Goal: Navigation & Orientation: Understand site structure

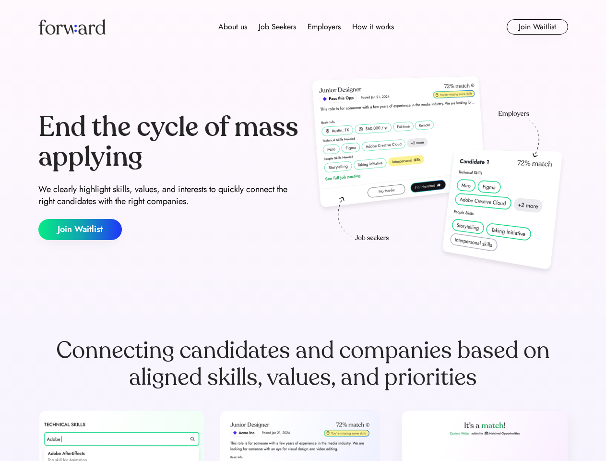
click at [303, 230] on div "End the cycle of mass applying We clearly highlight skills, values, and interes…" at bounding box center [303, 176] width 530 height 206
click at [303, 27] on div "About us Job Seekers Employers How it works" at bounding box center [306, 27] width 378 height 12
click at [72, 27] on img at bounding box center [71, 26] width 67 height 15
click at [306, 27] on div "About us Job Seekers Employers How it works" at bounding box center [306, 27] width 378 height 12
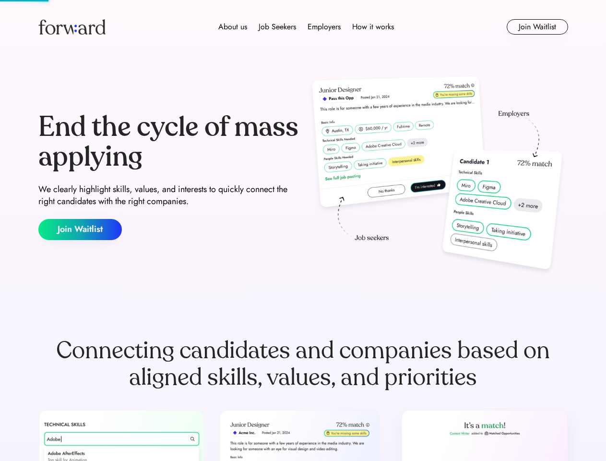
click at [233, 27] on div "About us" at bounding box center [232, 27] width 29 height 12
click at [278, 27] on div "Job Seekers" at bounding box center [277, 27] width 37 height 12
click at [324, 27] on div "Employers" at bounding box center [324, 27] width 33 height 12
